Goal: Check status

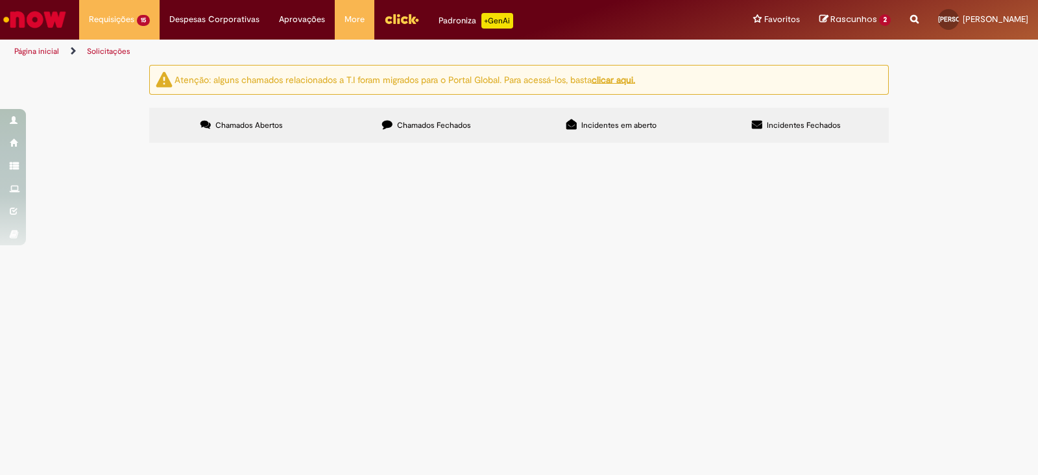
scroll to position [324, 0]
click at [0, 0] on span "Bom dia, Preciso fazer o ajuste de estrutura do funcionário. Apenas ajuste de C…" at bounding box center [0, 0] width 0 height 0
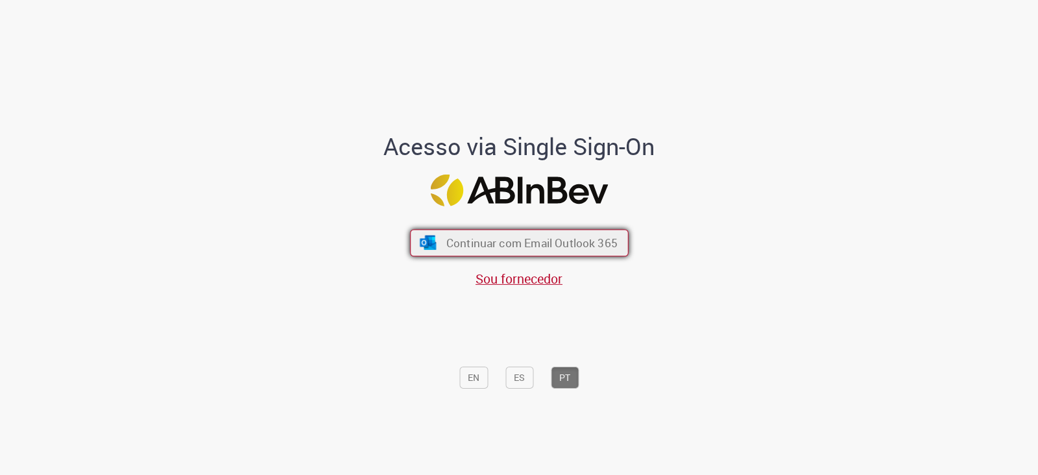
click at [503, 246] on span "Continuar com Email Outlook 365" at bounding box center [531, 242] width 171 height 15
click at [508, 235] on span "Continuar com Email Outlook 365" at bounding box center [531, 242] width 171 height 15
